Goal: Check status

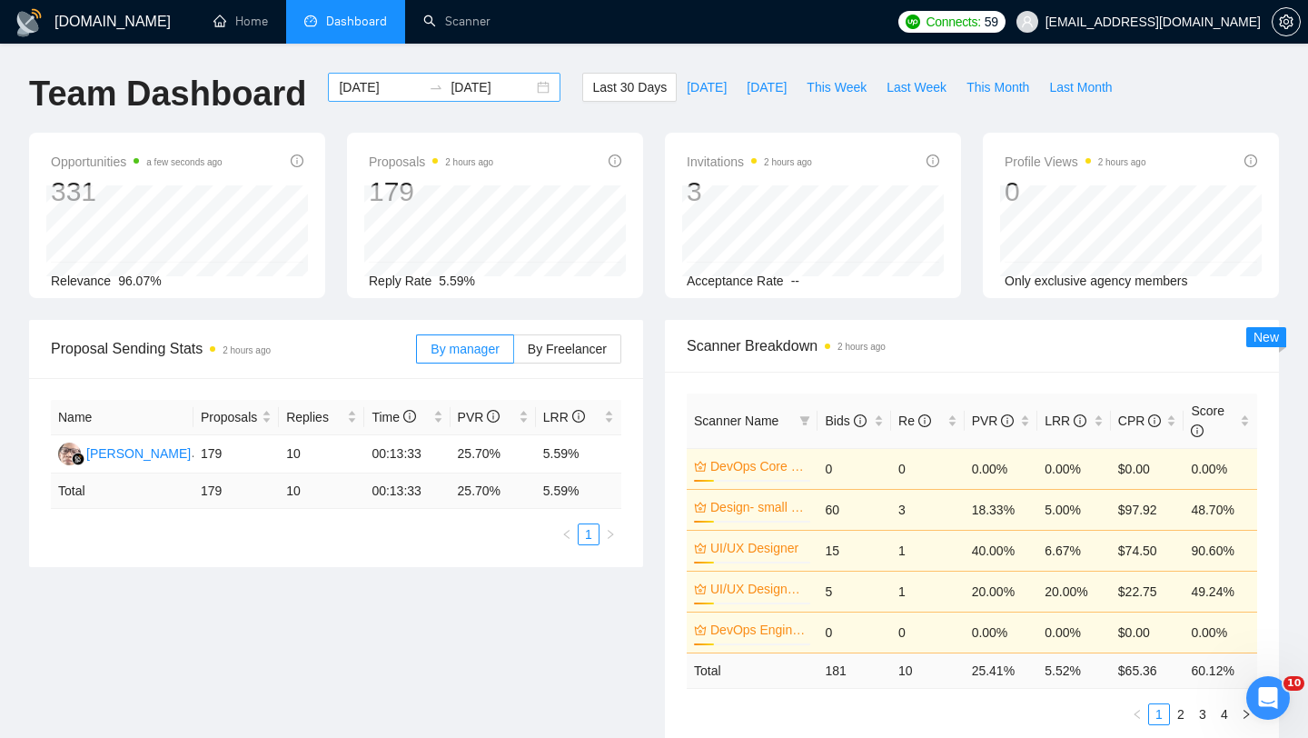
click at [530, 87] on div "2025-08-12 2025-09-11" at bounding box center [444, 87] width 233 height 29
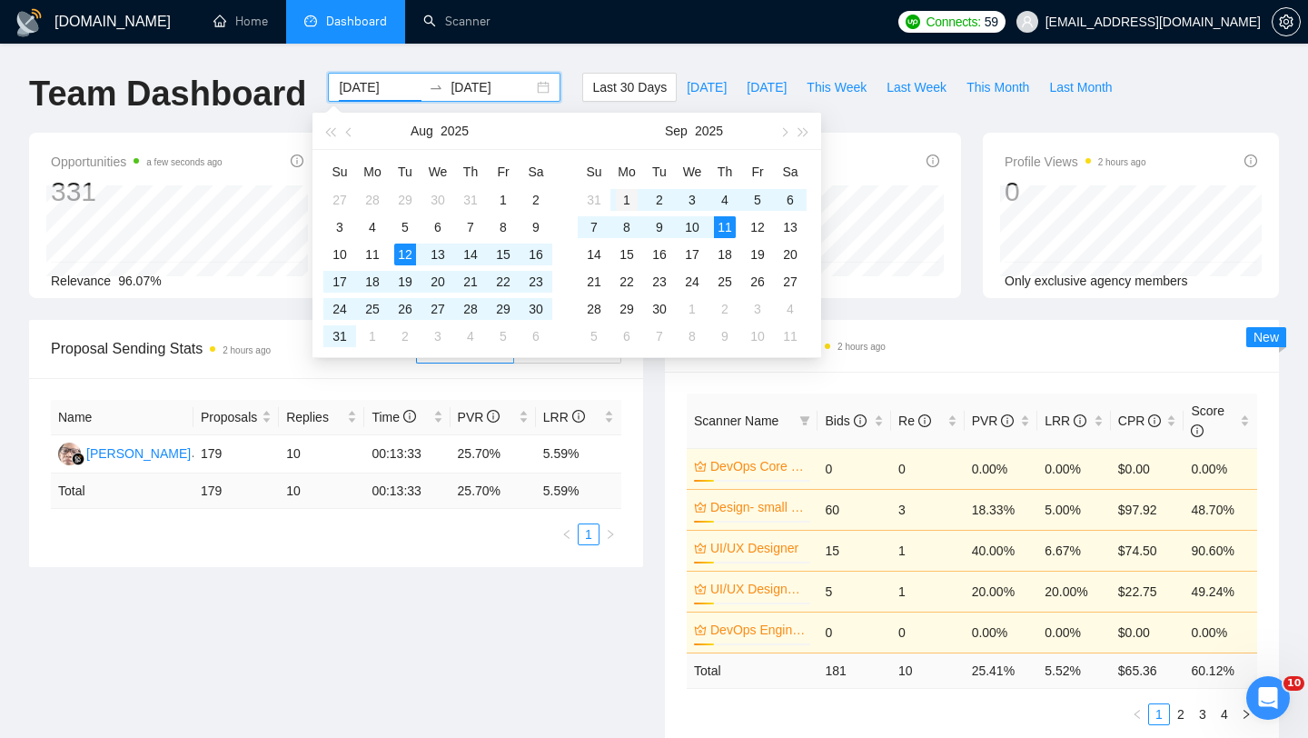
type input "2025-09-01"
click at [630, 202] on div "1" at bounding box center [627, 200] width 22 height 22
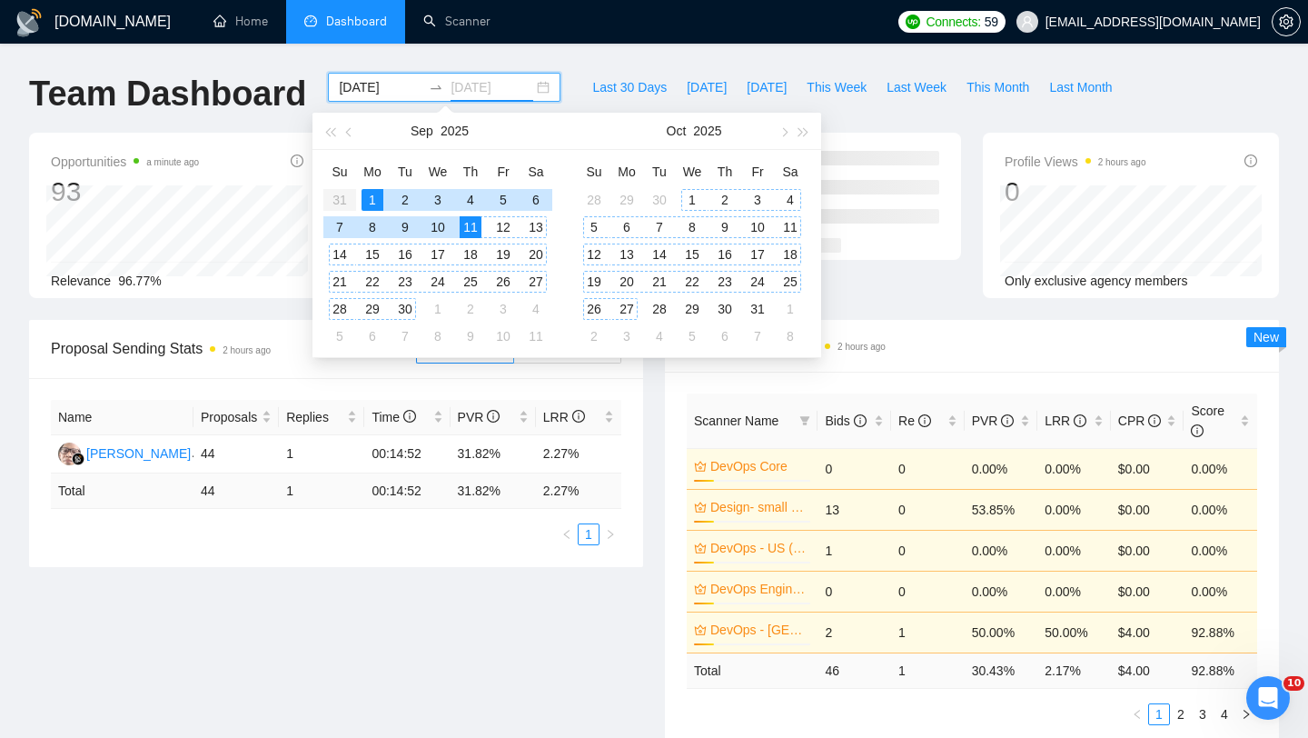
type input "[DATE]"
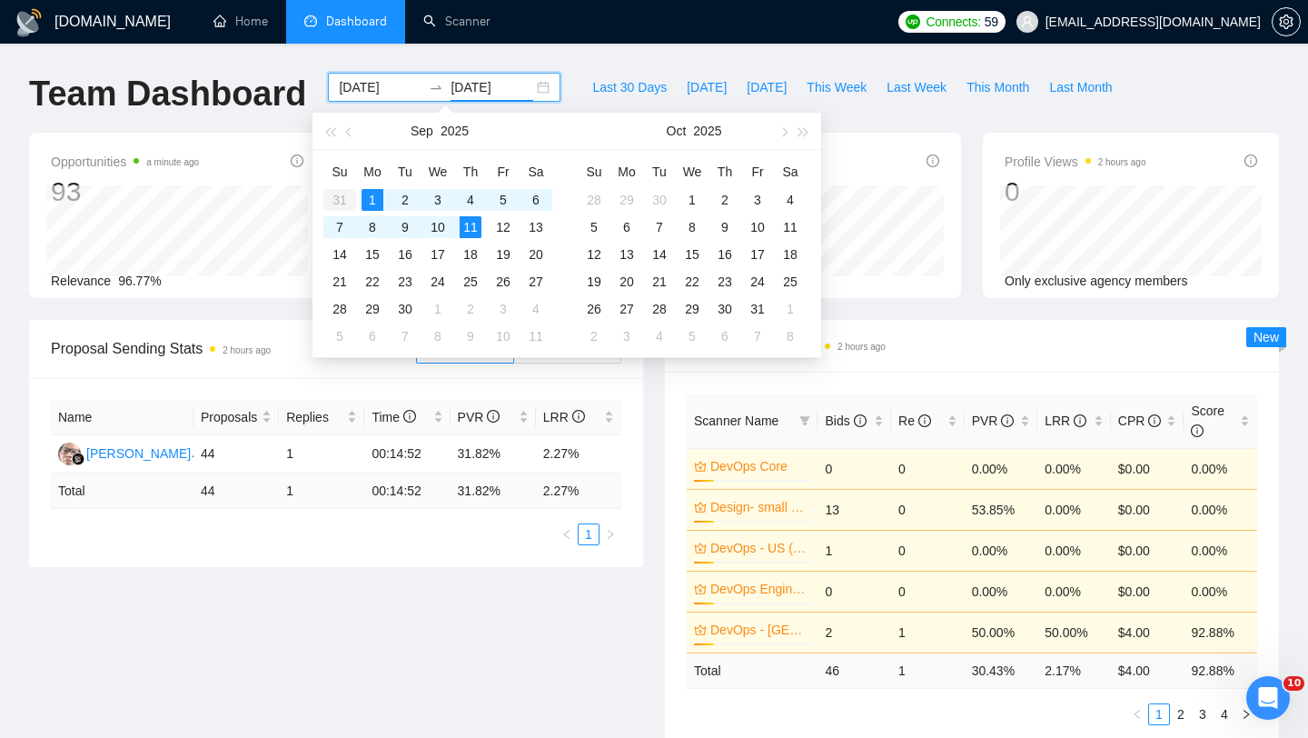
click at [652, 396] on div "Proposal Sending Stats 2 hours ago By manager By Freelancer Name Proposals Repl…" at bounding box center [336, 443] width 636 height 247
